Goal: Task Accomplishment & Management: Manage account settings

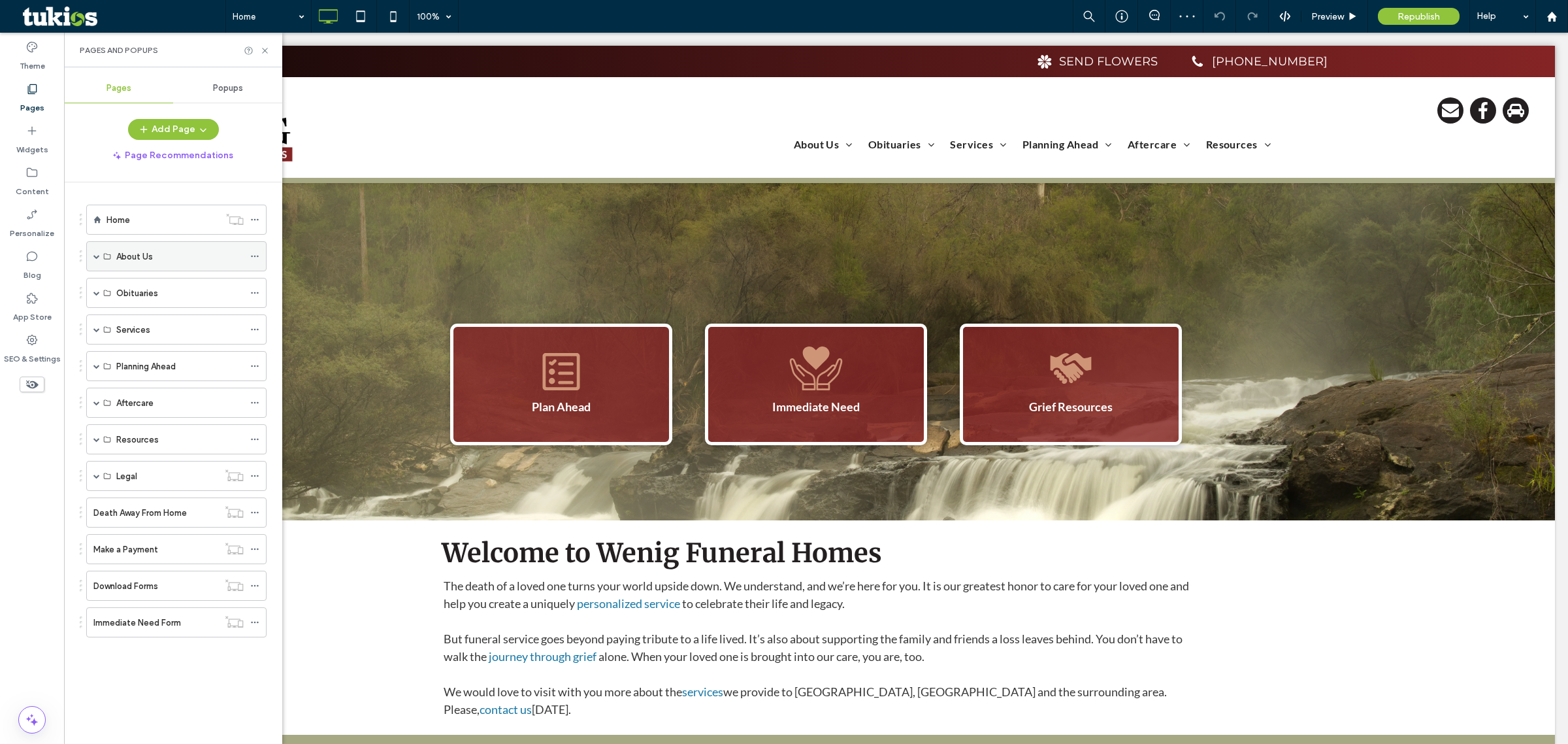
click at [98, 254] on span at bounding box center [97, 256] width 6 height 6
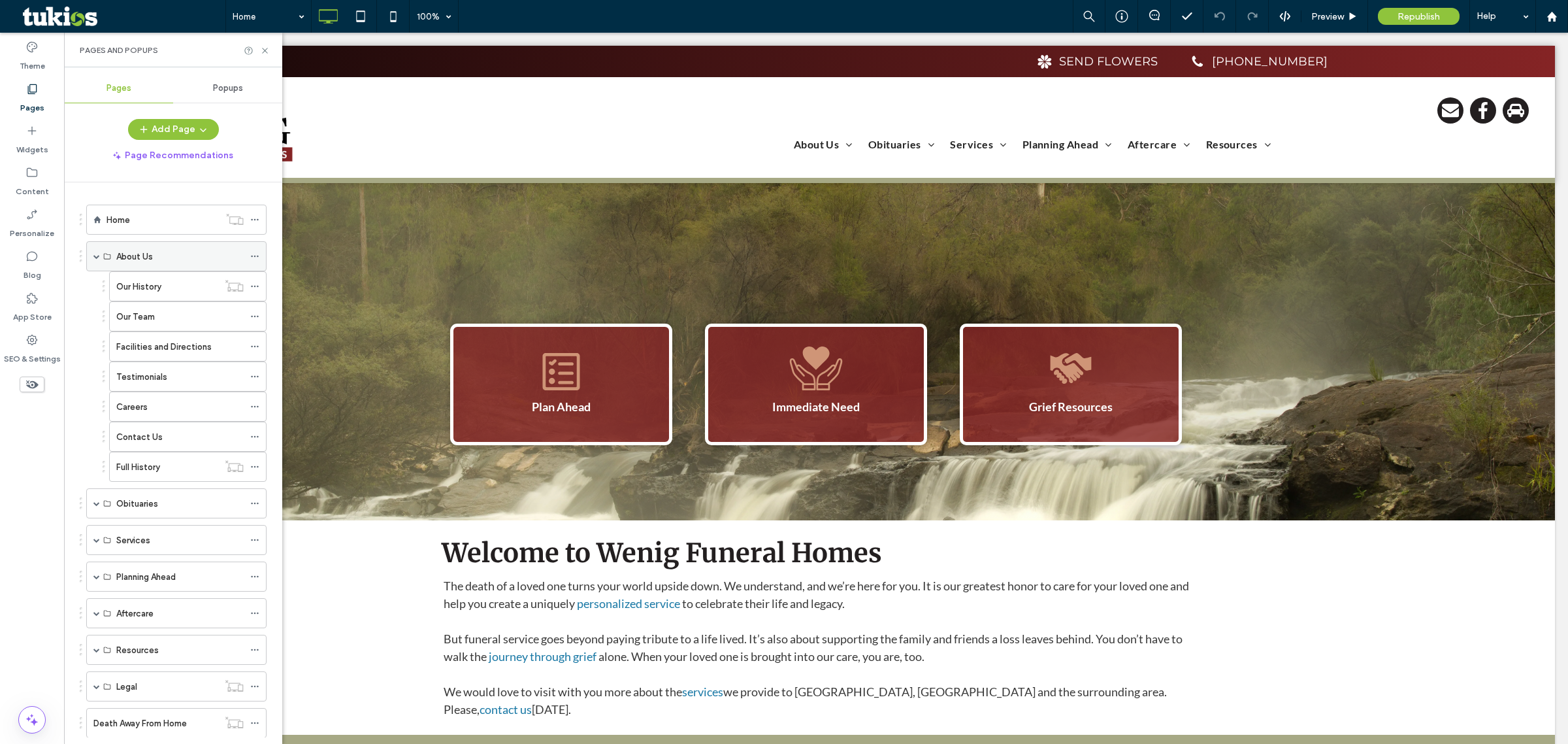
click at [96, 258] on span at bounding box center [97, 256] width 6 height 6
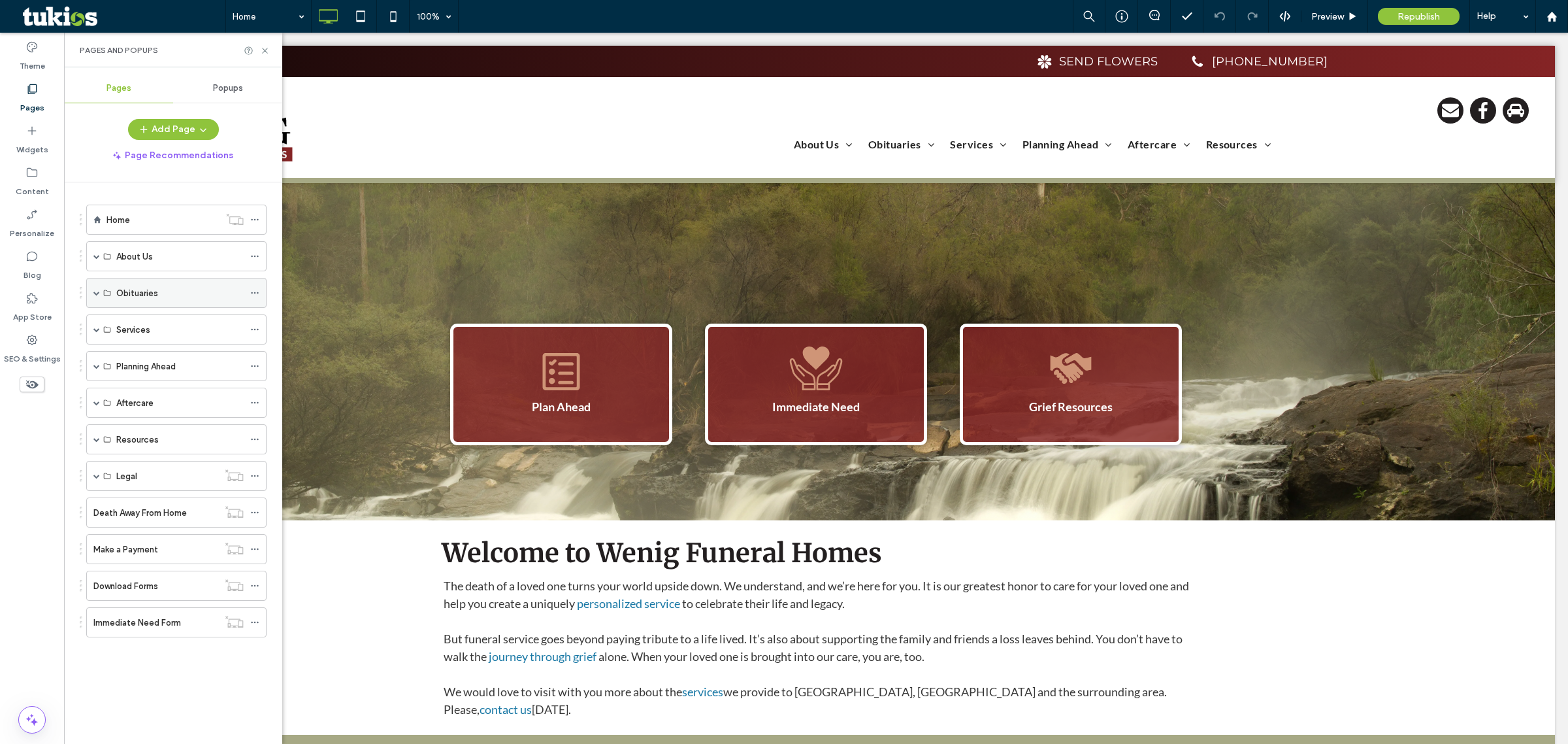
click at [95, 291] on span at bounding box center [97, 293] width 6 height 6
click at [177, 414] on label "Receive Notifications" at bounding box center [160, 413] width 86 height 23
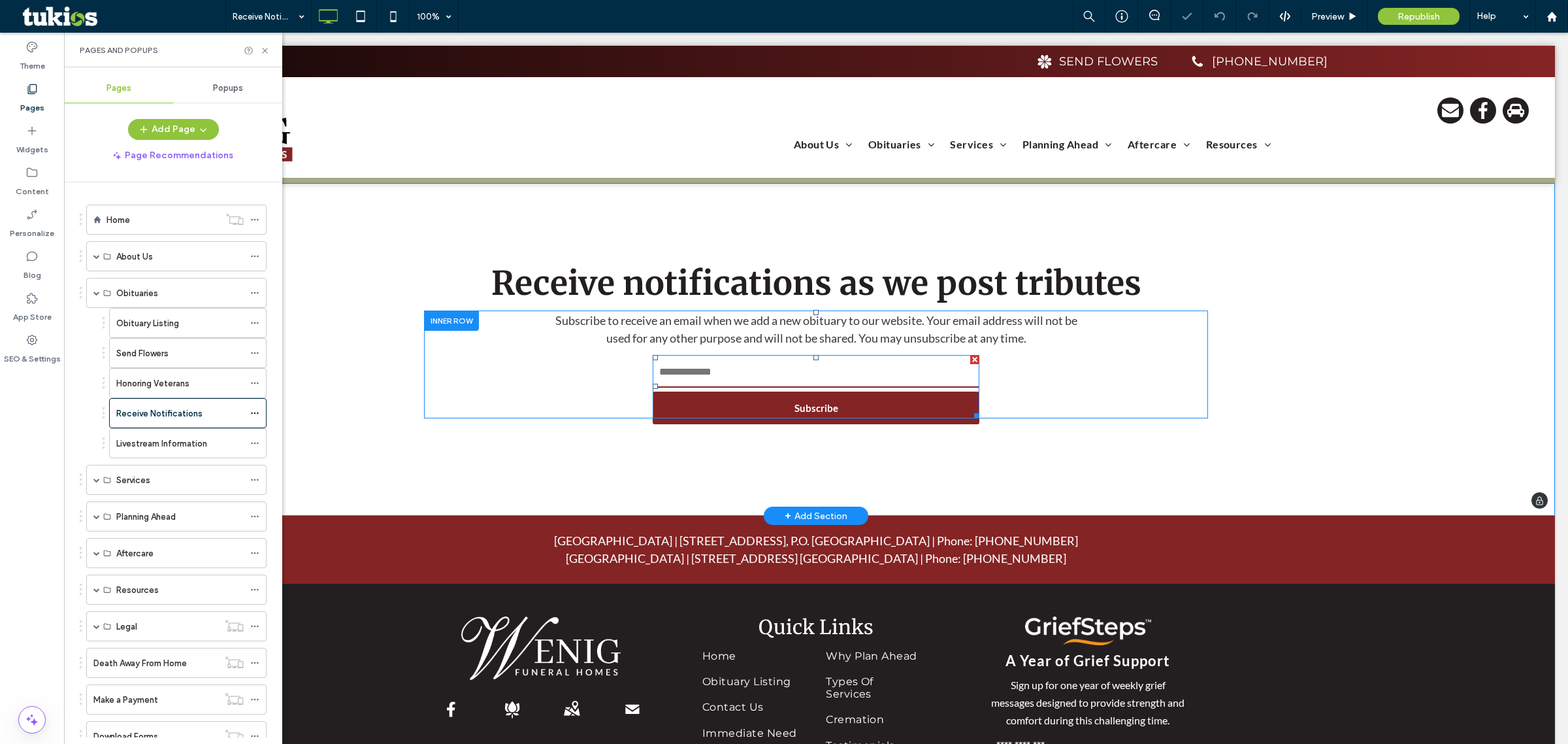
click at [799, 400] on span at bounding box center [817, 386] width 327 height 64
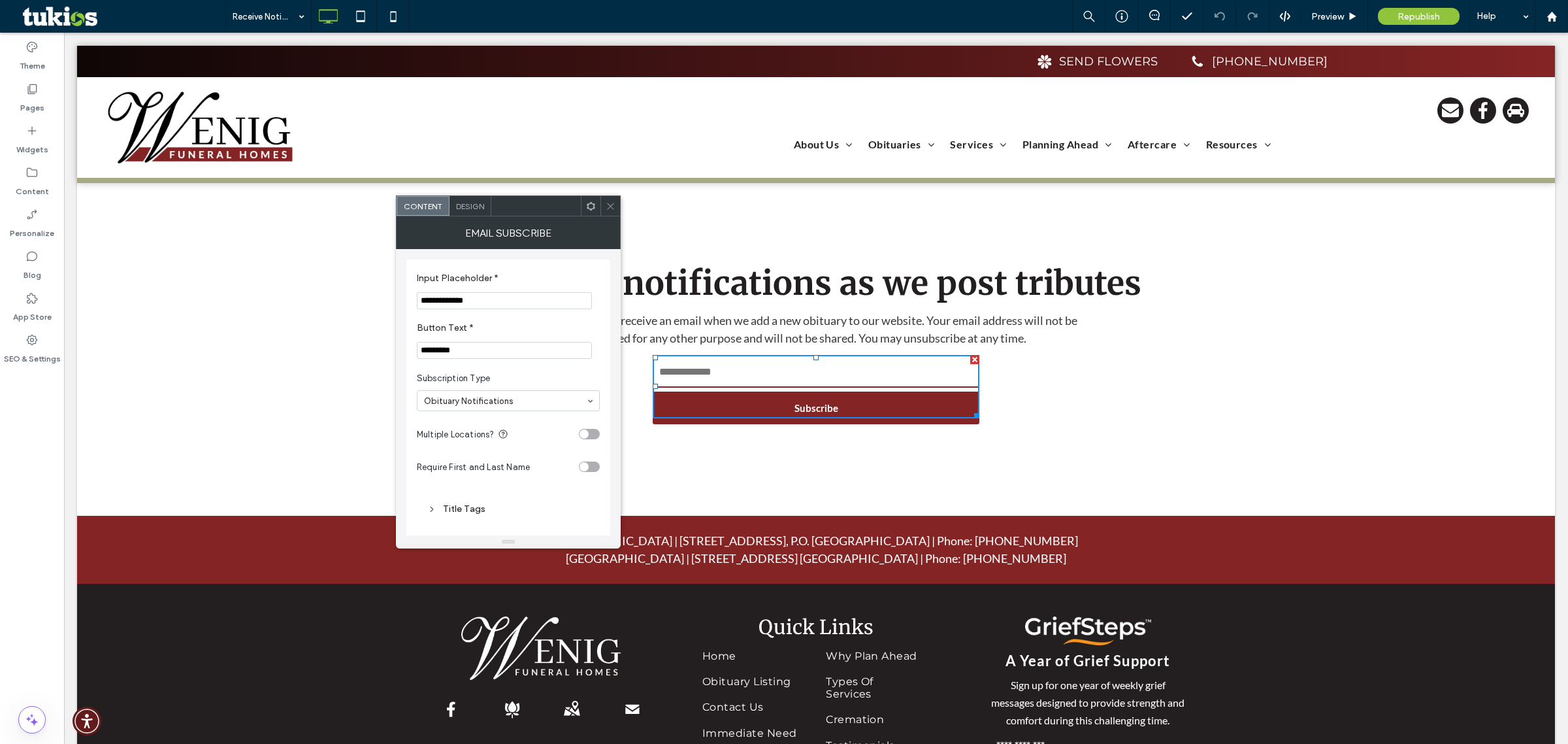
scroll to position [56, 0]
click at [483, 506] on div "Advanced Settings" at bounding box center [509, 500] width 162 height 17
click at [461, 347] on div "Title Tags" at bounding box center [508, 335] width 183 height 31
click at [464, 344] on div "Title Tags" at bounding box center [508, 335] width 183 height 31
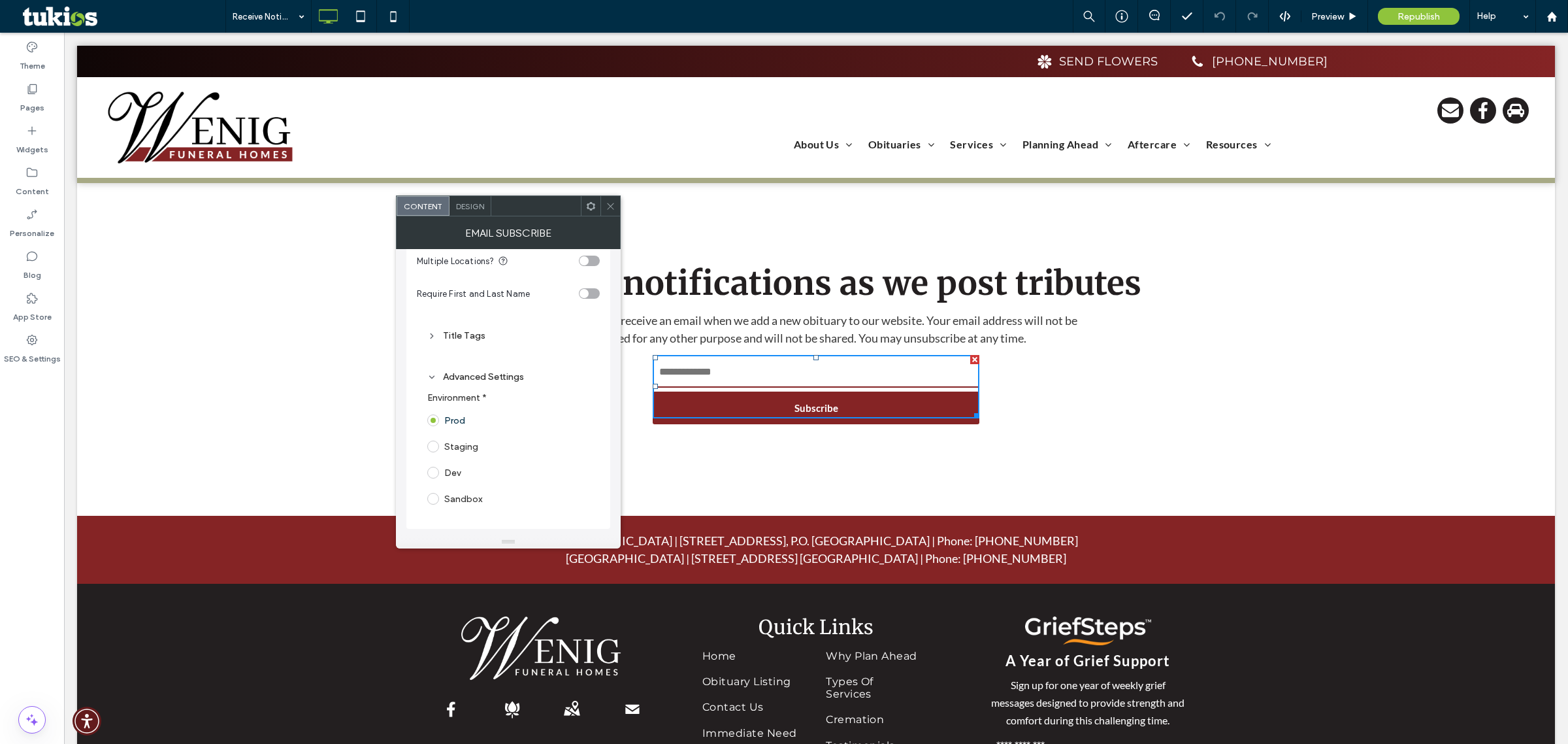
click at [461, 328] on div "Title Tags" at bounding box center [509, 336] width 162 height 17
click at [419, 405] on div "Title Tags "Please Wait" Title Tags Select... Subscribe/Unsubscribe Title Tags …" at bounding box center [508, 330] width 183 height 194
click at [397, 302] on div "**********" at bounding box center [509, 392] width 225 height 286
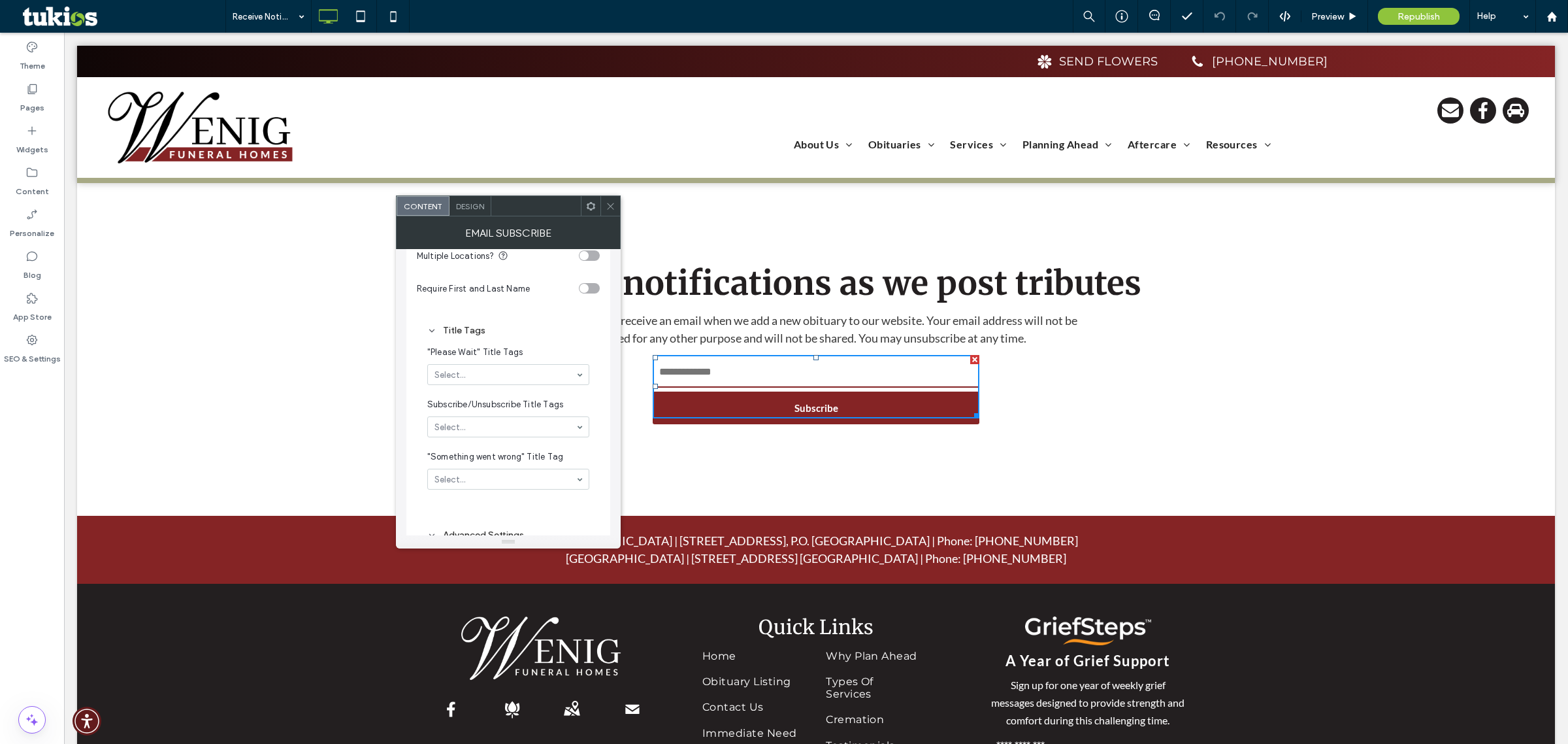
click at [436, 334] on icon at bounding box center [432, 331] width 9 height 9
click at [435, 334] on icon at bounding box center [432, 336] width 9 height 9
click at [459, 377] on div "Advanced Settings" at bounding box center [509, 377] width 162 height 11
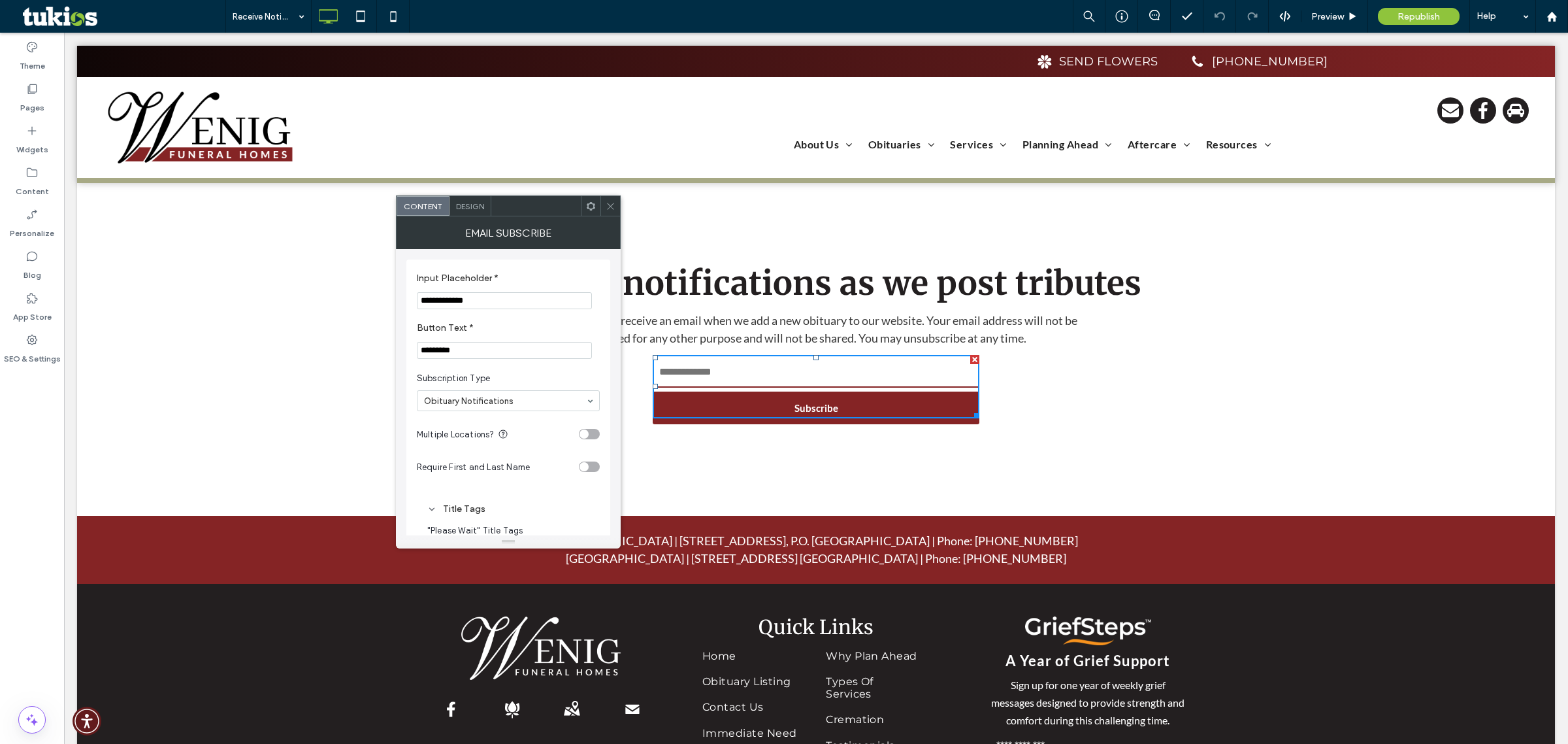
click at [597, 218] on div "Email Subscribe" at bounding box center [509, 233] width 225 height 33
click at [587, 208] on use at bounding box center [591, 205] width 9 height 9
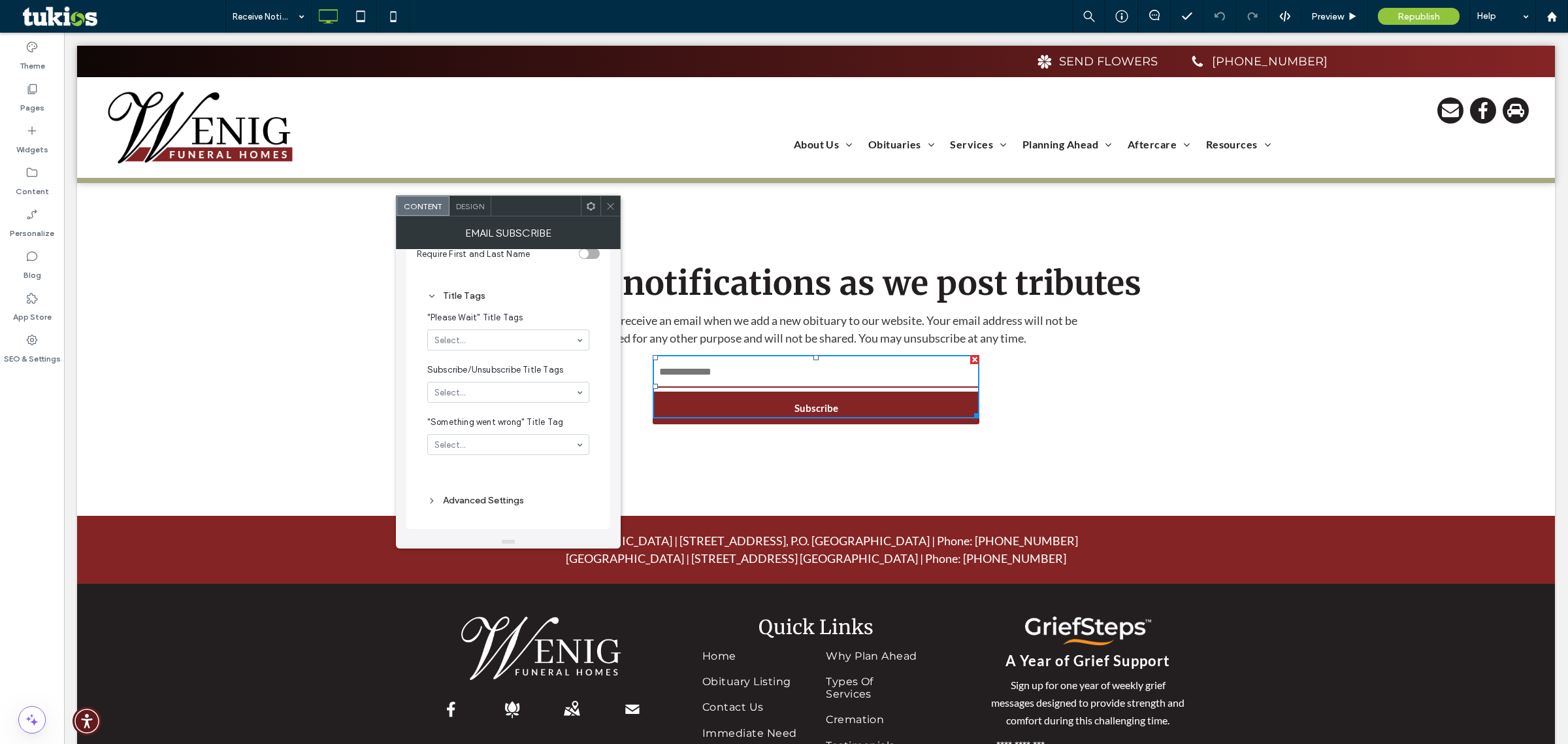
click at [614, 207] on icon at bounding box center [611, 206] width 9 height 9
